Goal: Task Accomplishment & Management: Complete application form

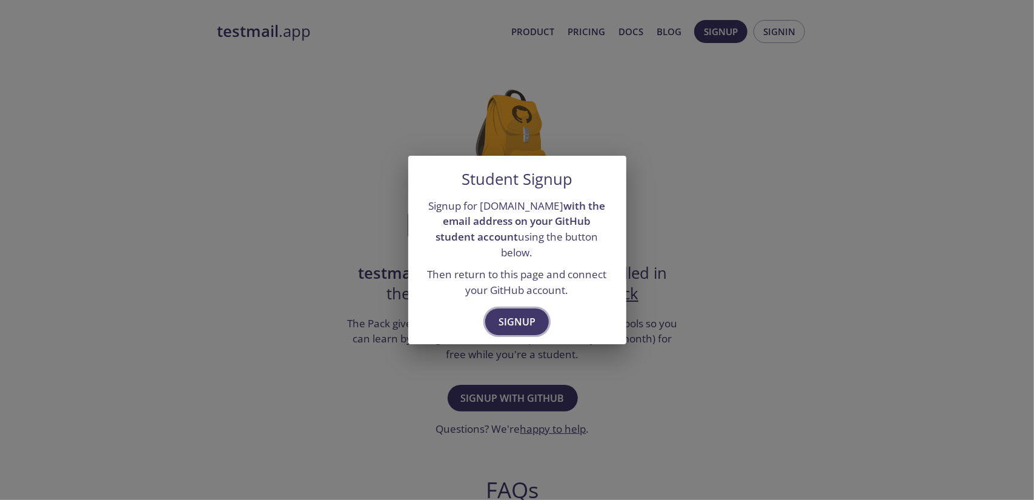
click at [523, 313] on span "Signup" at bounding box center [516, 321] width 37 height 17
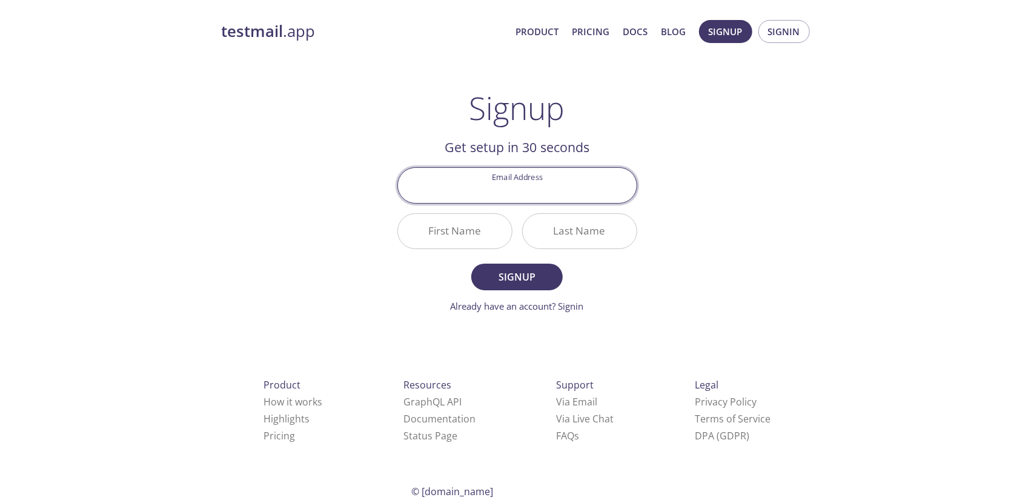
click at [527, 191] on input "Email Address" at bounding box center [517, 185] width 239 height 35
type input "[EMAIL_ADDRESS][DOMAIN_NAME]"
click at [464, 230] on input "First Name" at bounding box center [455, 231] width 114 height 35
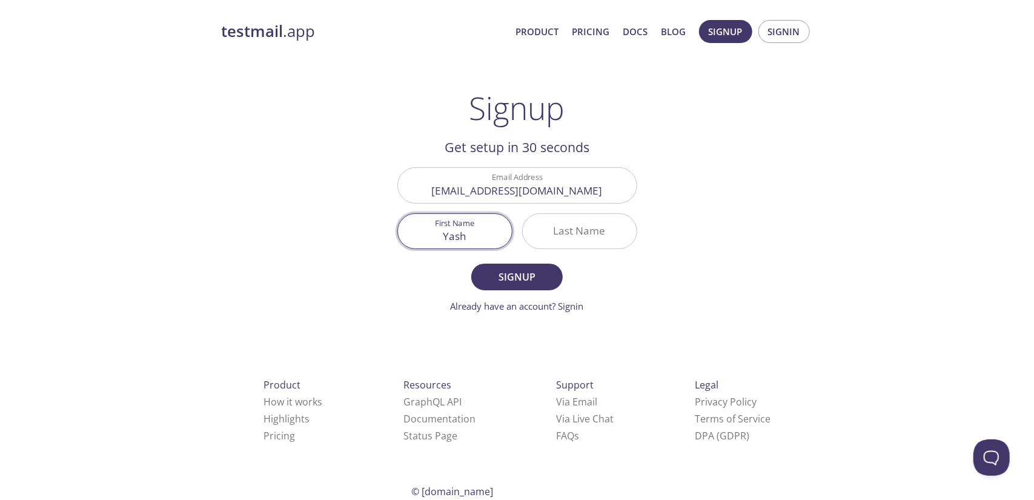
type input "Yash"
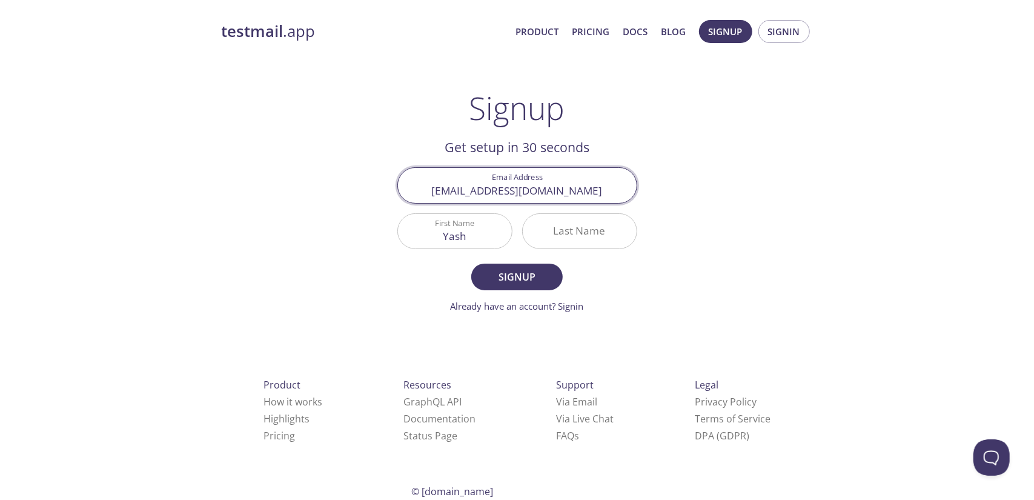
click at [528, 188] on input "[EMAIL_ADDRESS][DOMAIN_NAME]" at bounding box center [517, 185] width 239 height 35
click at [556, 214] on input "Last Name" at bounding box center [580, 231] width 114 height 35
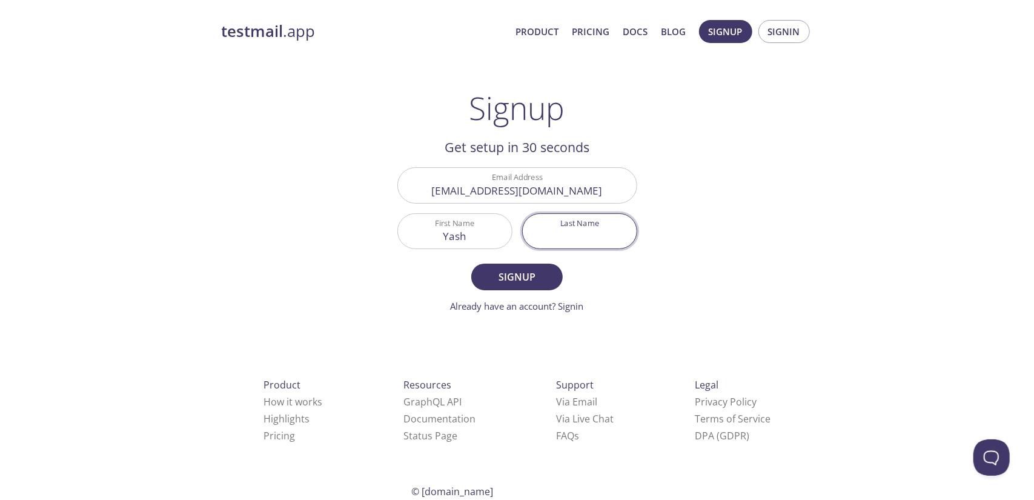
paste input "infinitycorp"
type input "infinitycorp"
click at [532, 279] on span "Signup" at bounding box center [516, 276] width 64 height 17
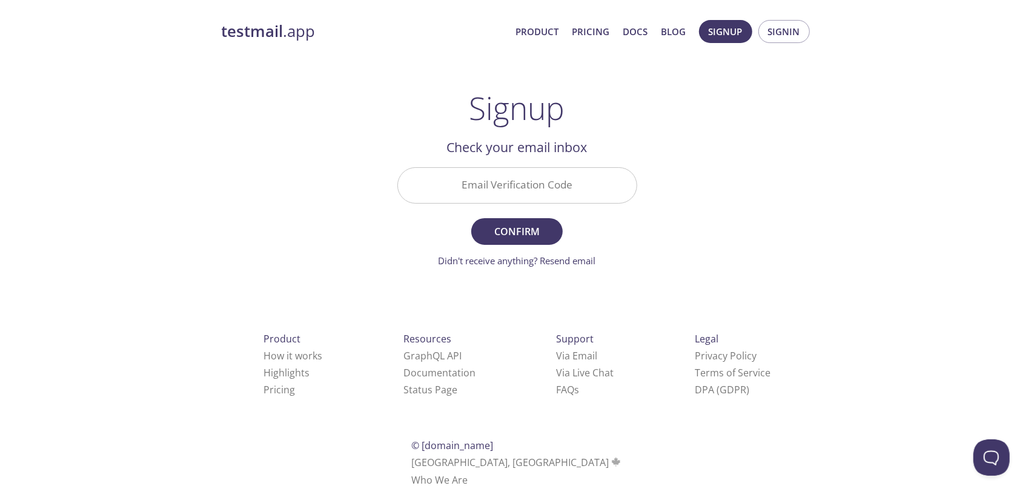
click at [540, 186] on input "Email Verification Code" at bounding box center [517, 185] width 239 height 35
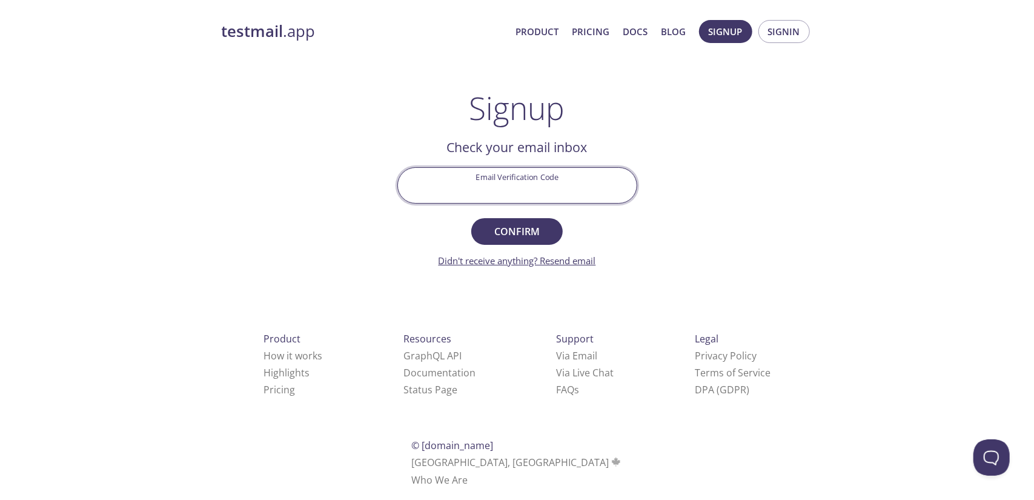
paste input "ZSXUFWC"
type input "ZSXUFWC"
click at [510, 223] on span "Confirm" at bounding box center [516, 231] width 64 height 17
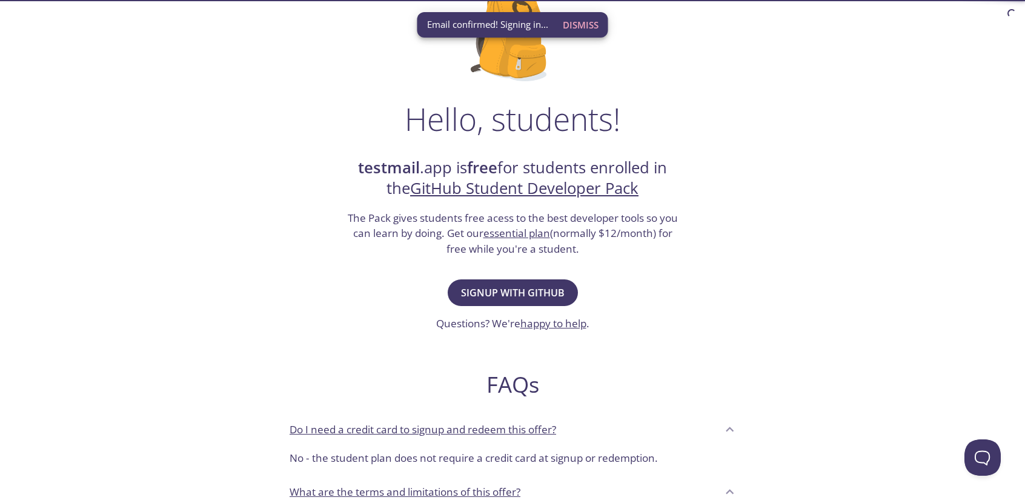
scroll to position [121, 0]
